Goal: Task Accomplishment & Management: Manage account settings

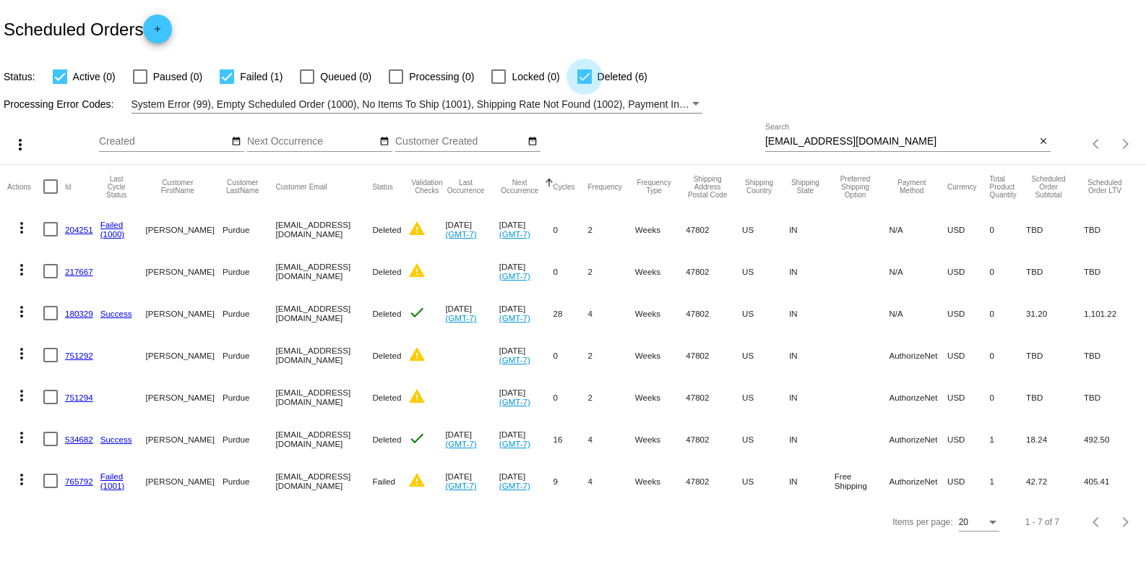
click at [584, 79] on div at bounding box center [584, 76] width 14 height 14
click at [584, 84] on input "Deleted (6)" at bounding box center [584, 84] width 1 height 1
checkbox input "false"
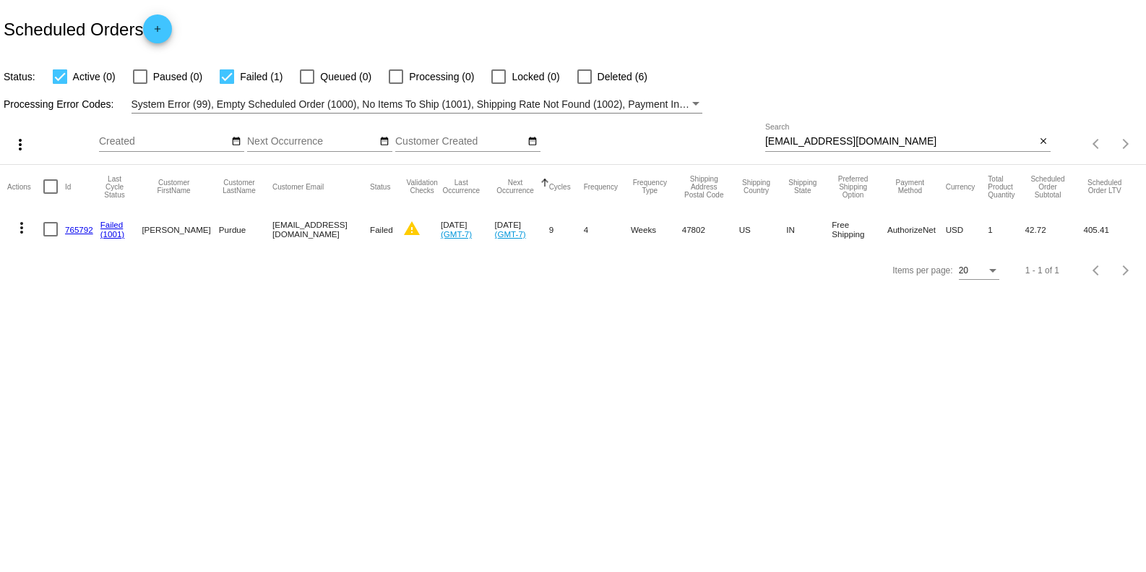
click at [69, 230] on link "765792" at bounding box center [79, 229] width 28 height 9
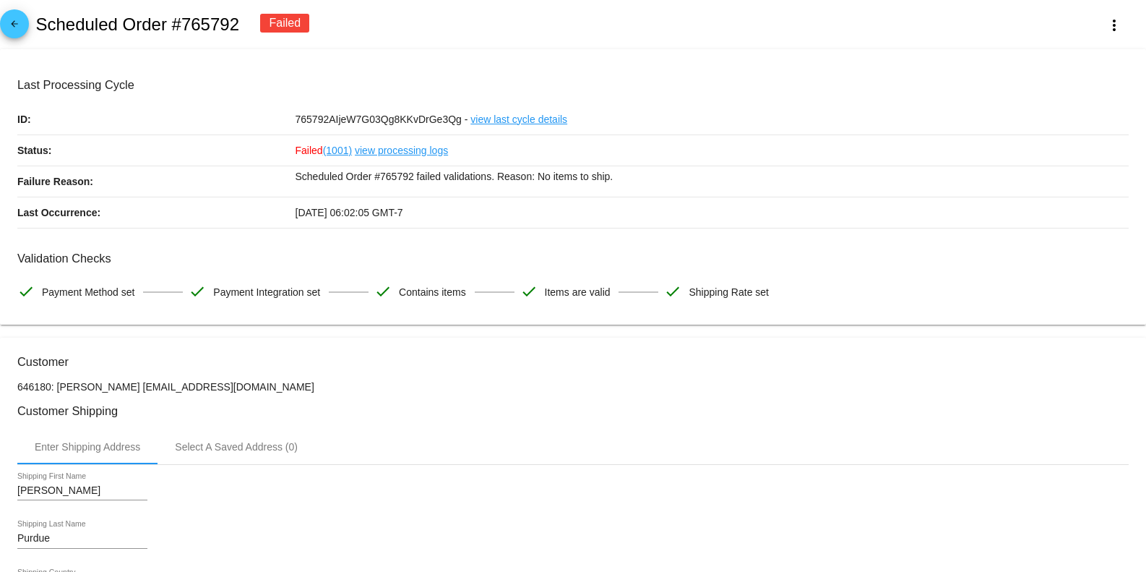
click at [399, 147] on link "view processing logs" at bounding box center [401, 150] width 93 height 30
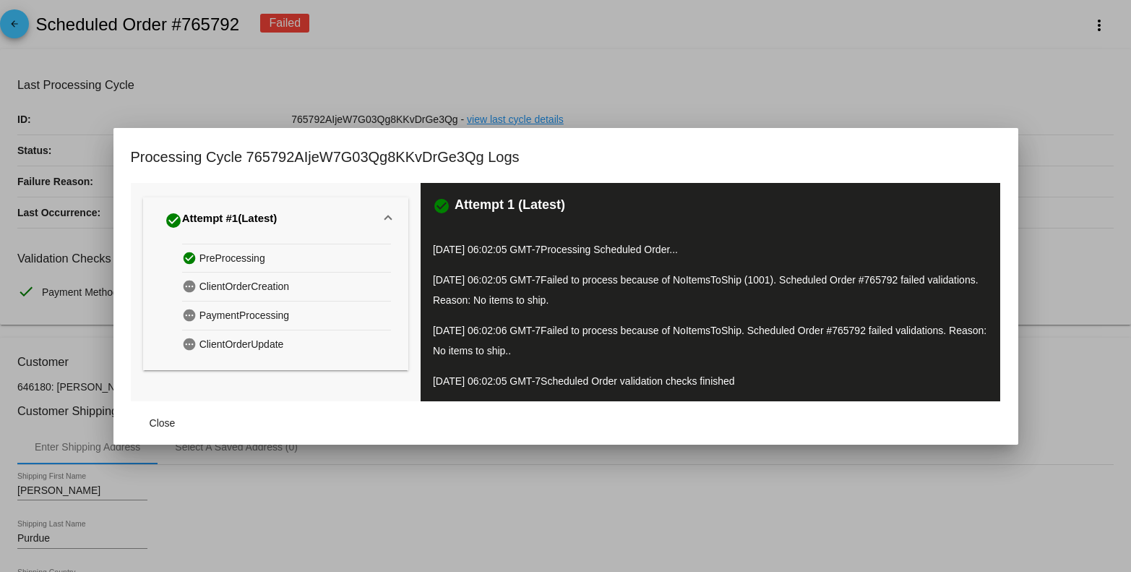
click at [439, 54] on div at bounding box center [565, 286] width 1131 height 572
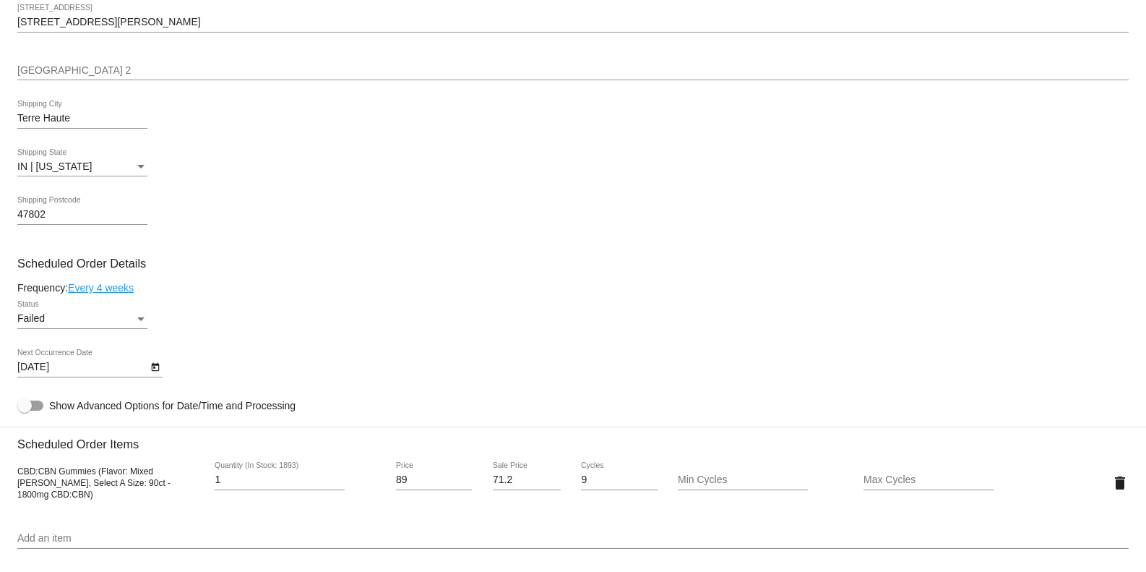
scroll to position [659, 0]
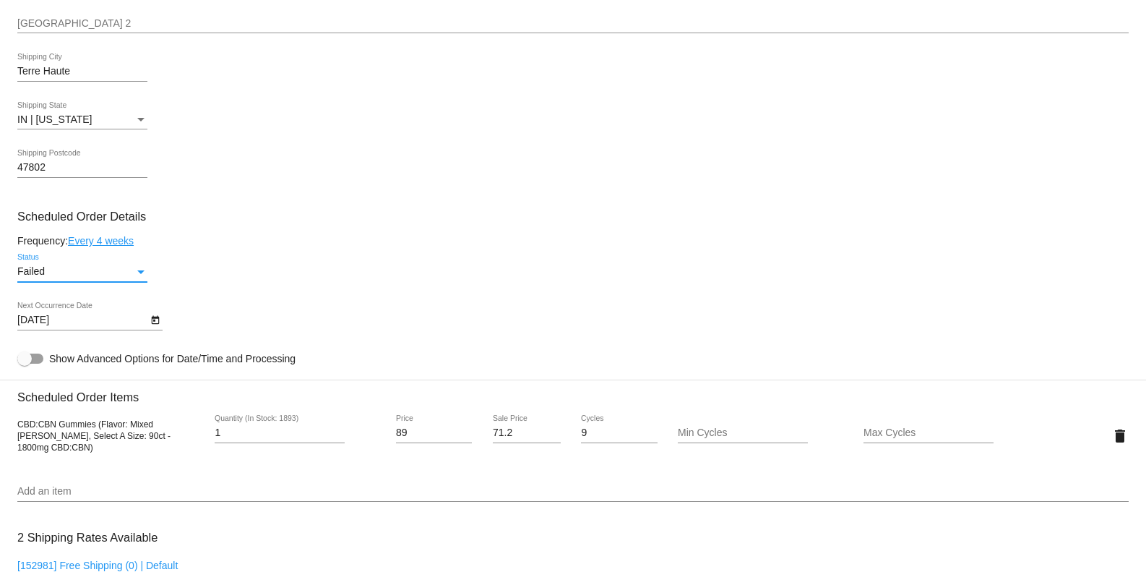
click at [96, 277] on div "Failed" at bounding box center [75, 272] width 117 height 12
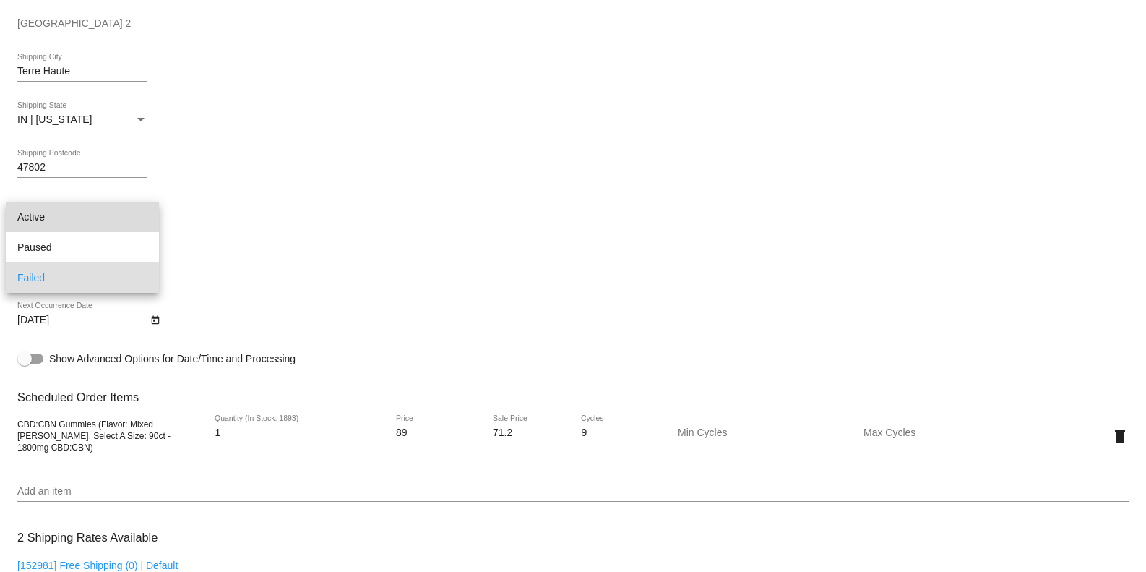
click at [90, 217] on span "Active" at bounding box center [82, 217] width 130 height 30
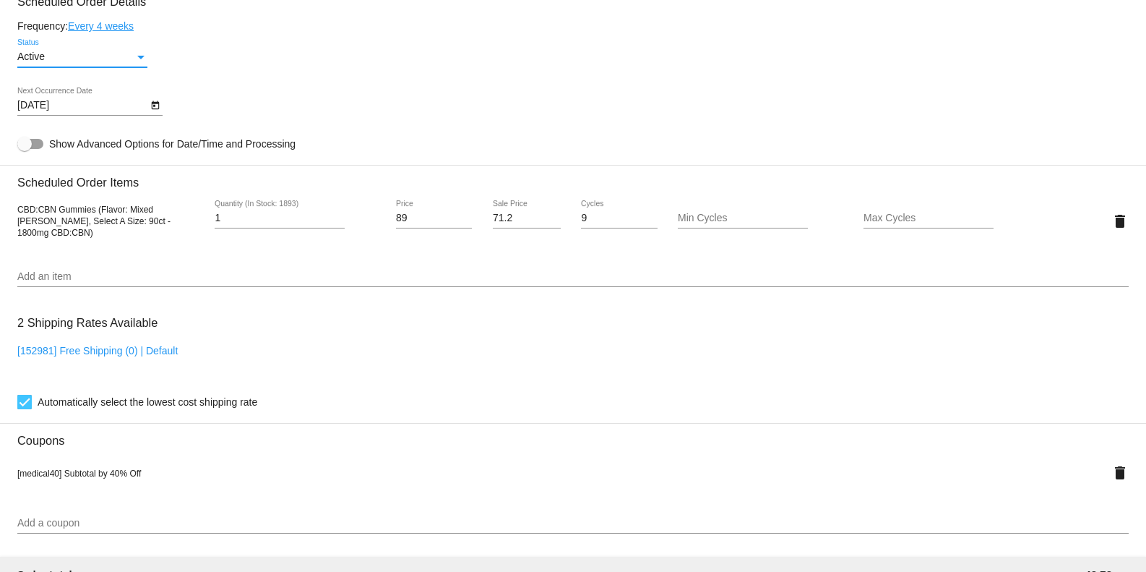
scroll to position [874, 0]
click at [59, 102] on div "[DATE] Next Occurrence Date" at bounding box center [82, 101] width 130 height 28
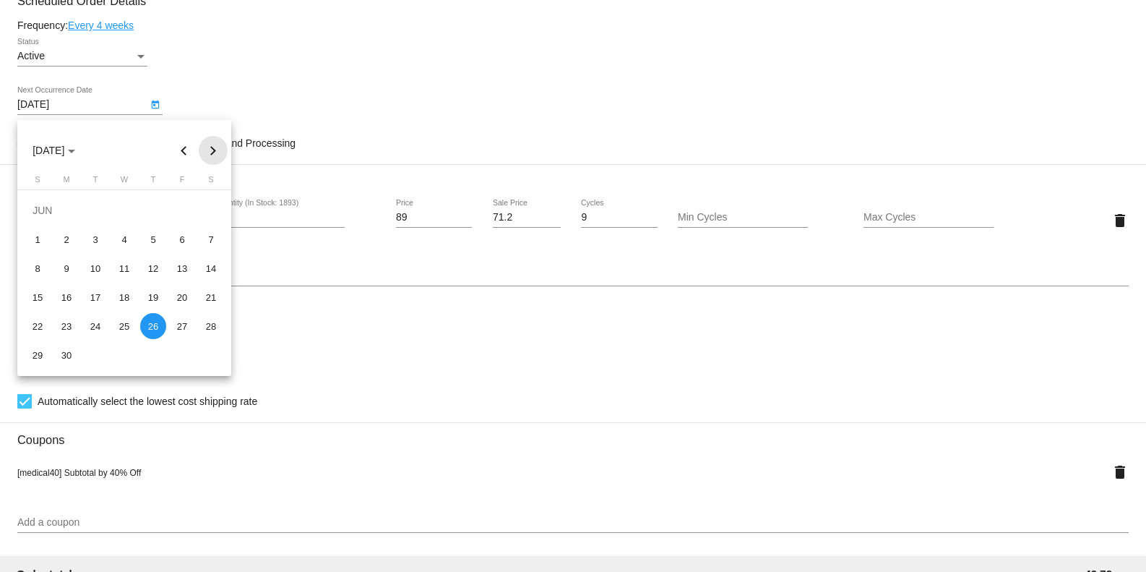
click at [215, 150] on button "Next month" at bounding box center [213, 150] width 29 height 29
click at [147, 234] on div "4" at bounding box center [153, 239] width 26 height 26
type input "[DATE]"
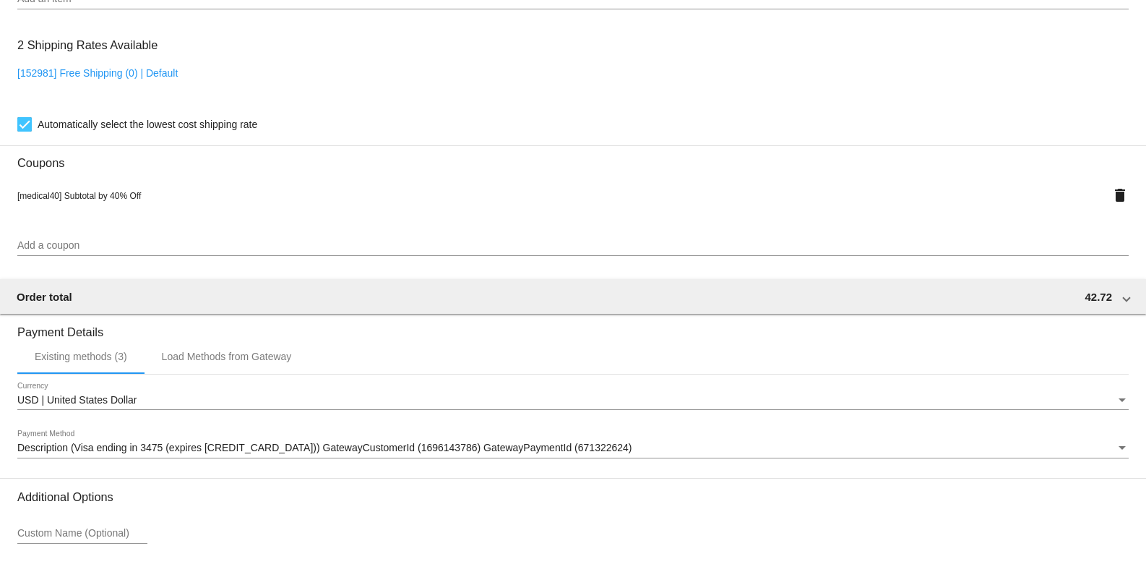
scroll to position [1272, 0]
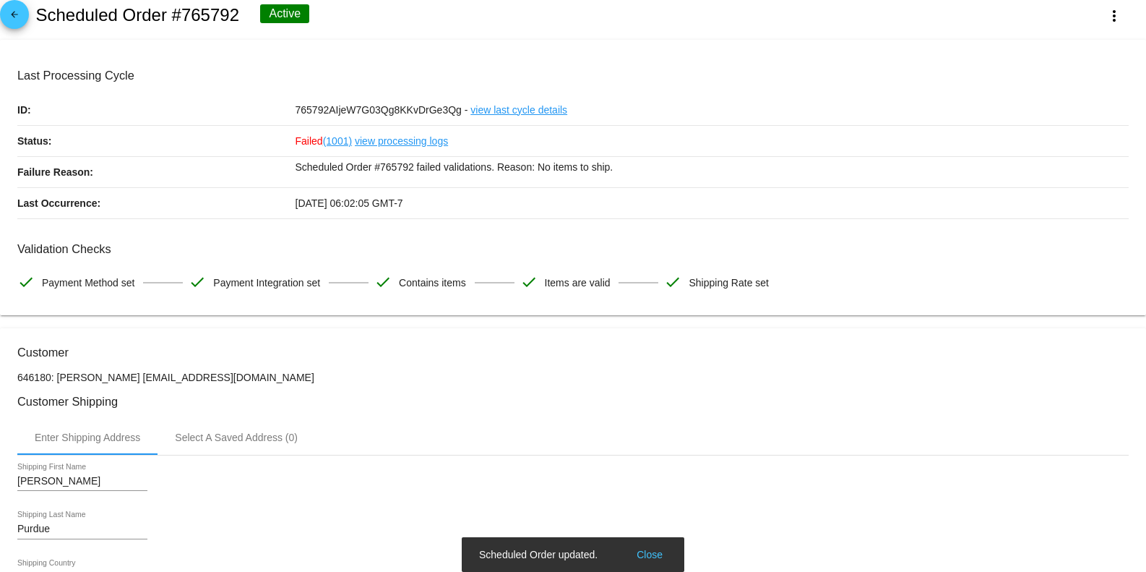
scroll to position [0, 0]
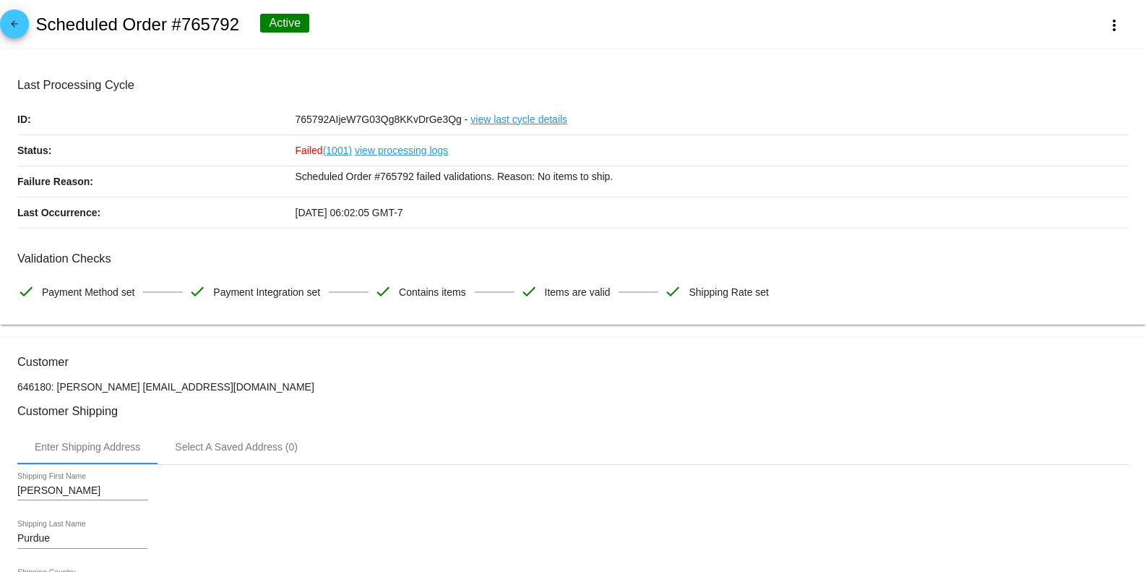
click at [387, 154] on link "view processing logs" at bounding box center [401, 150] width 93 height 30
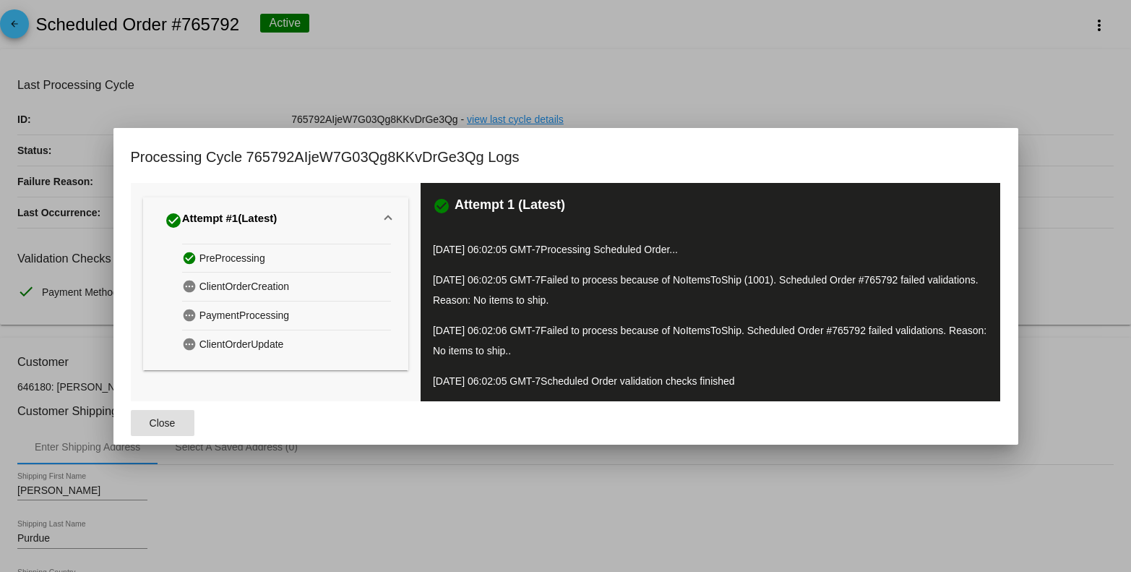
click at [162, 428] on button "Close" at bounding box center [163, 423] width 64 height 26
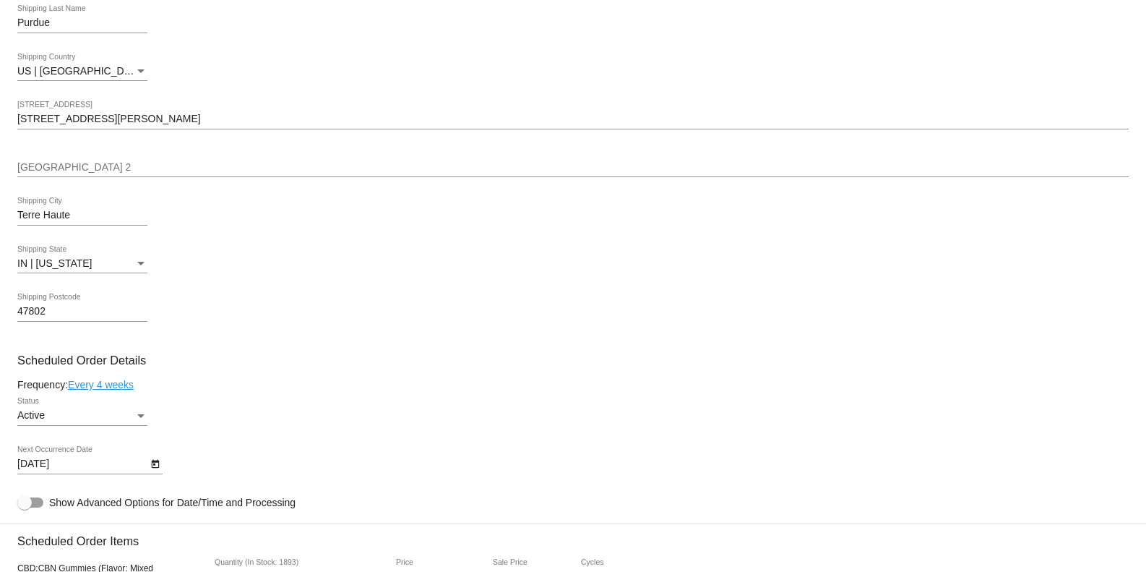
scroll to position [674, 0]
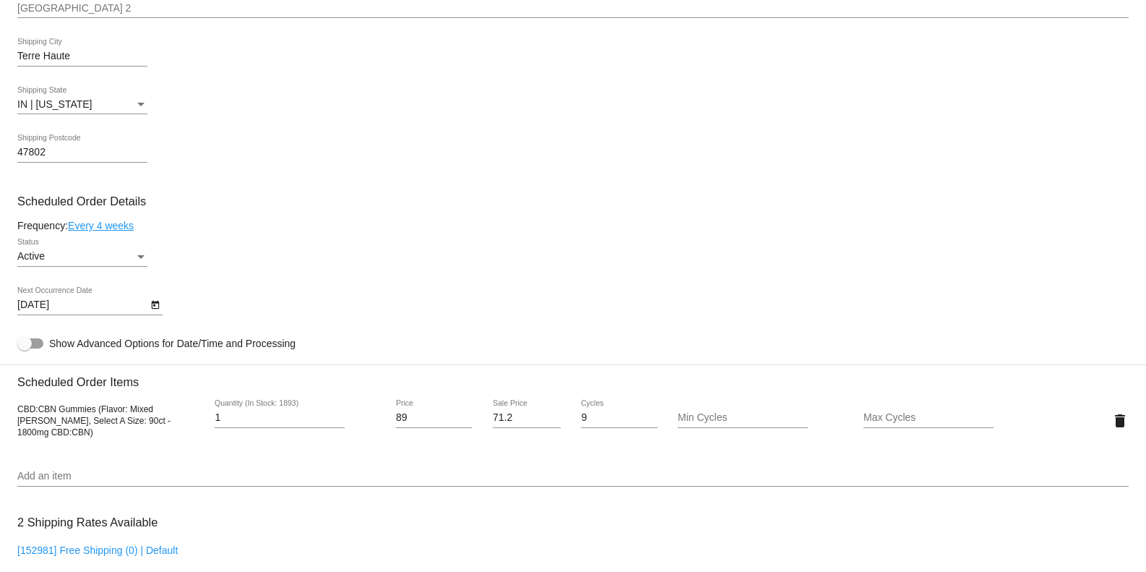
drag, startPoint x: 12, startPoint y: 417, endPoint x: 179, endPoint y: 436, distance: 168.8
click at [179, 436] on mat-card "Customer 646180: [PERSON_NAME] [EMAIL_ADDRESS][DOMAIN_NAME] Customer Shipping E…" at bounding box center [573, 411] width 1146 height 1496
copy span "CBD:CBN Gummies (Flavor: Mixed [PERSON_NAME], Select A Size: 90ct - 1800mg CBD:…"
